Goal: Transaction & Acquisition: Book appointment/travel/reservation

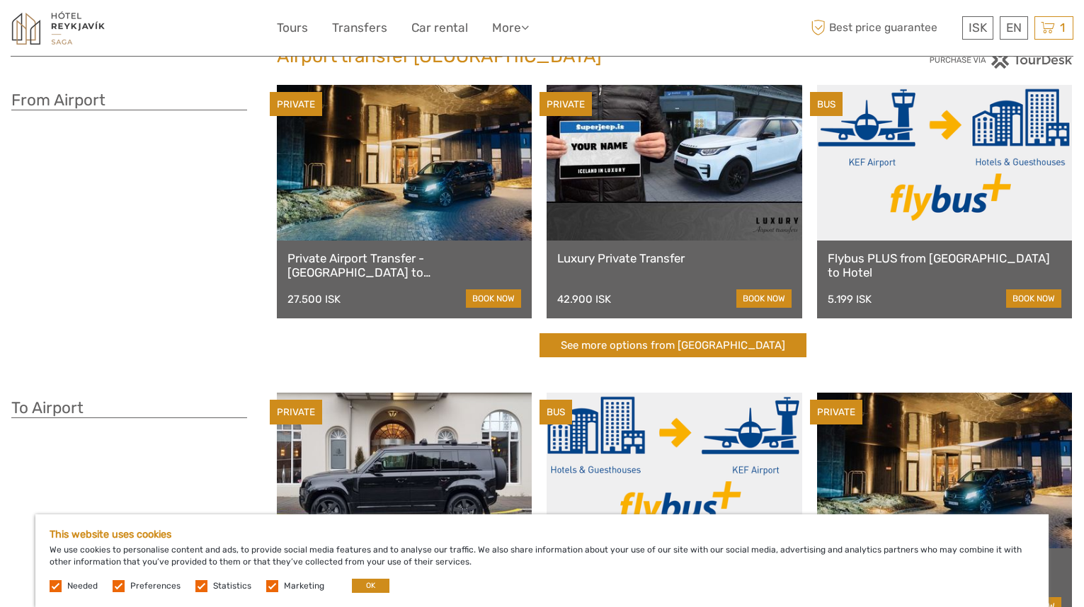
scroll to position [109, 0]
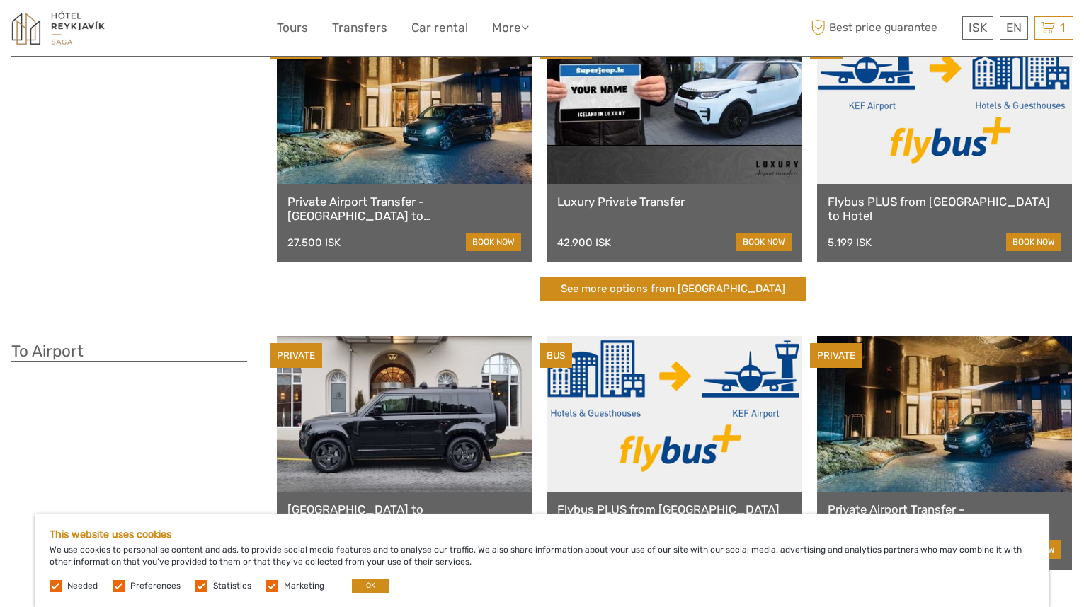
click at [381, 206] on link "Private Airport Transfer - [GEOGRAPHIC_DATA] to [GEOGRAPHIC_DATA]" at bounding box center [404, 209] width 234 height 29
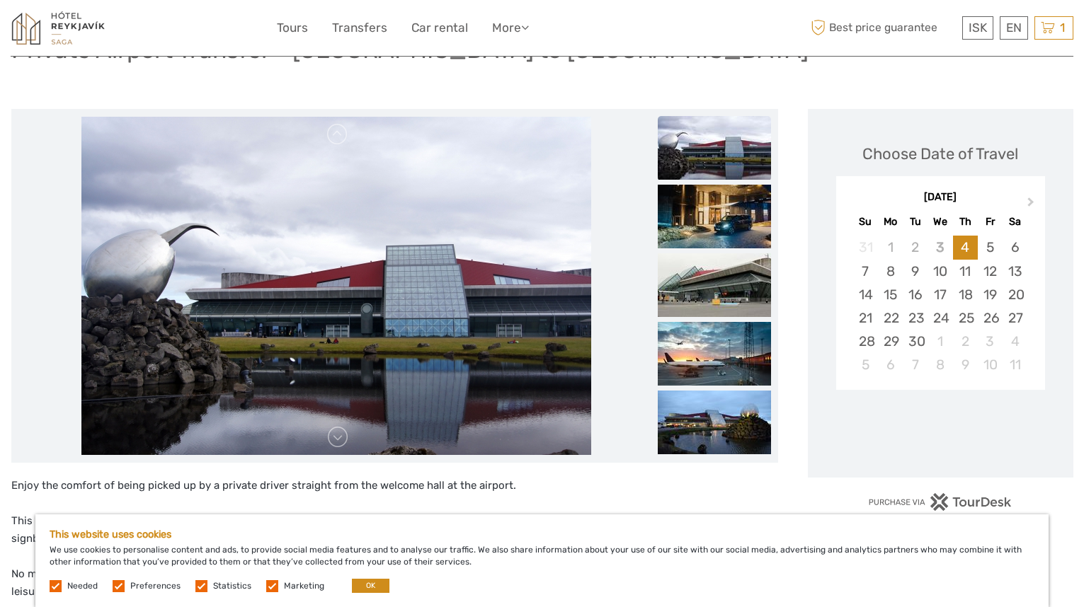
scroll to position [193, 0]
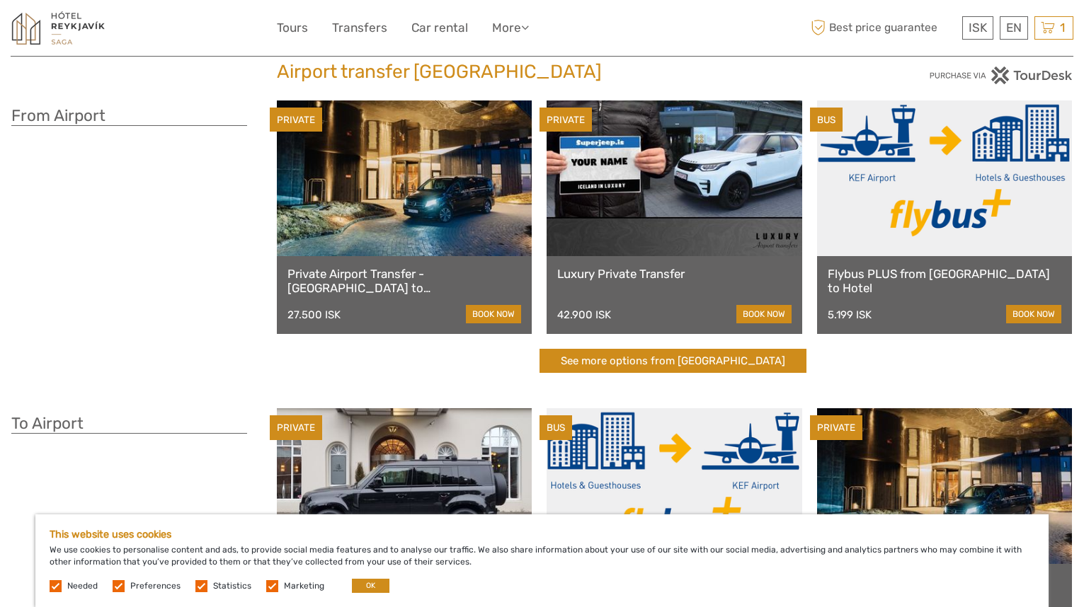
scroll to position [33, 0]
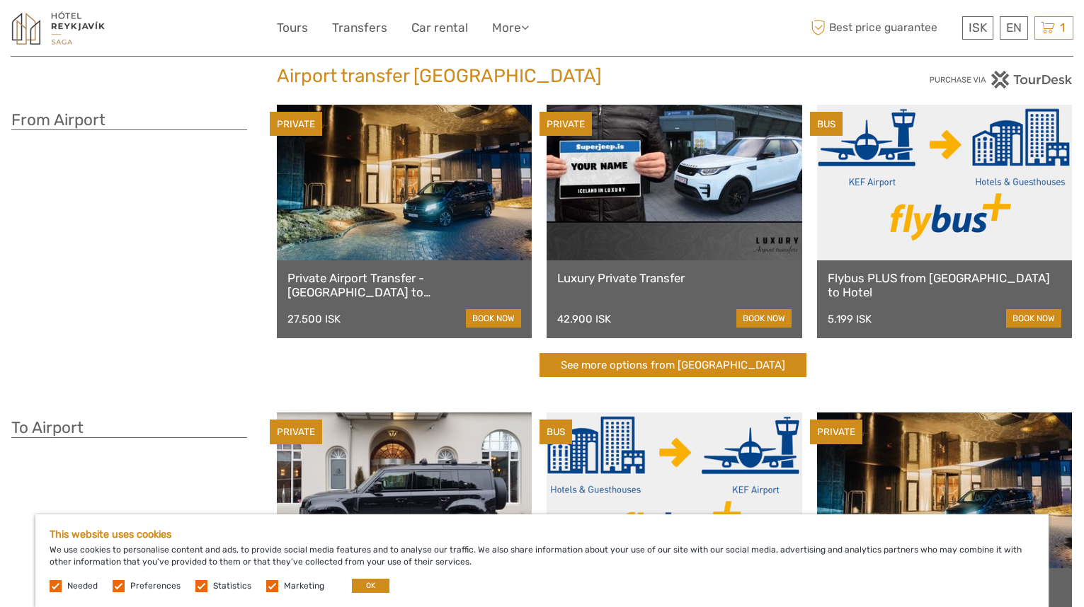
click at [755, 359] on link "See more options from [GEOGRAPHIC_DATA]" at bounding box center [672, 365] width 267 height 25
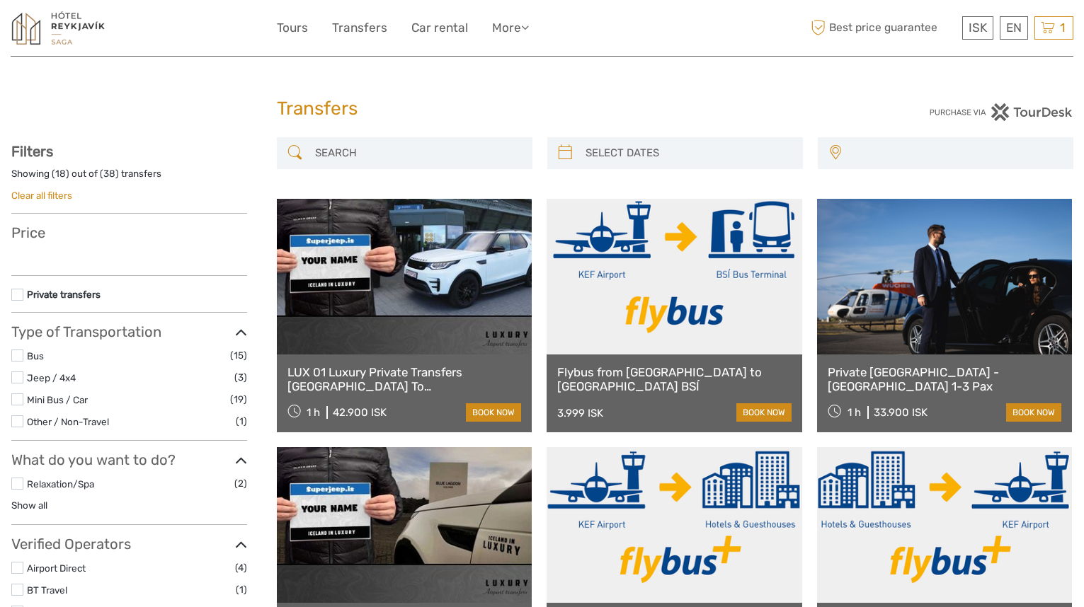
select select
